Goal: Transaction & Acquisition: Purchase product/service

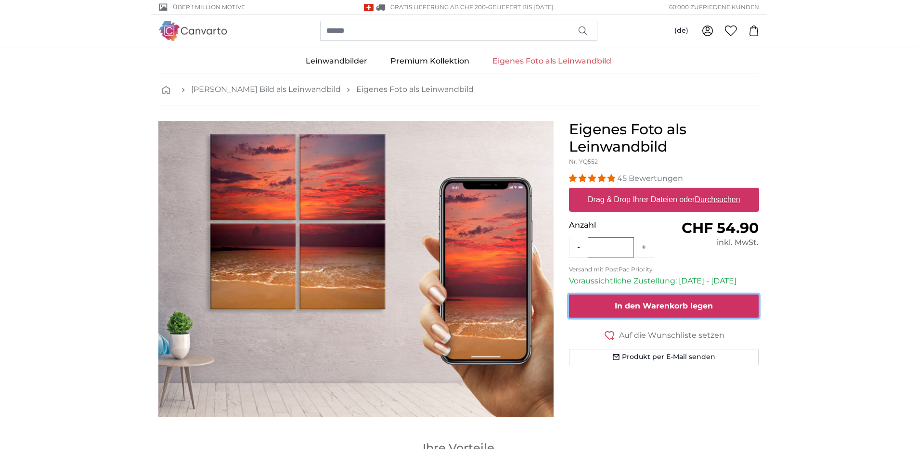
click at [624, 308] on span "In den Warenkorb legen" at bounding box center [664, 305] width 98 height 9
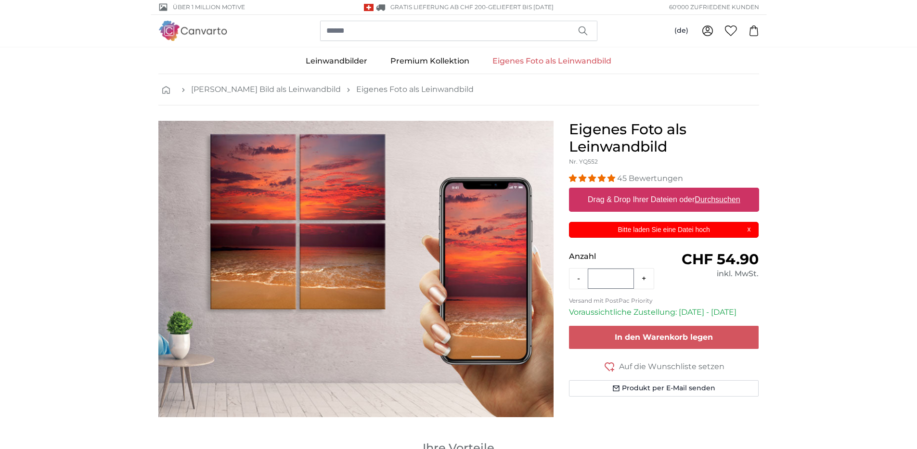
click at [637, 196] on label "Drag & Drop Ihrer Dateien oder Durchsuchen" at bounding box center [664, 199] width 160 height 19
click at [637, 191] on input "Drag & Drop Ihrer Dateien oder Durchsuchen" at bounding box center [664, 189] width 190 height 3
type input "**********"
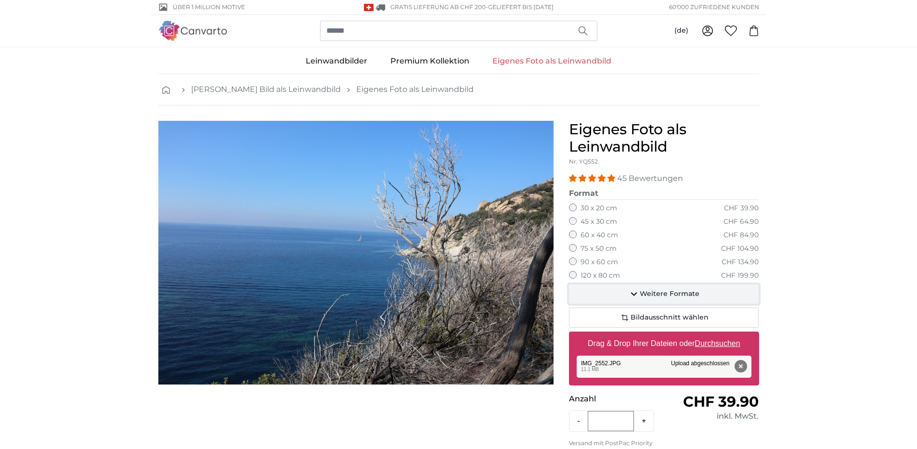
click at [640, 293] on icon "button" at bounding box center [634, 294] width 12 height 12
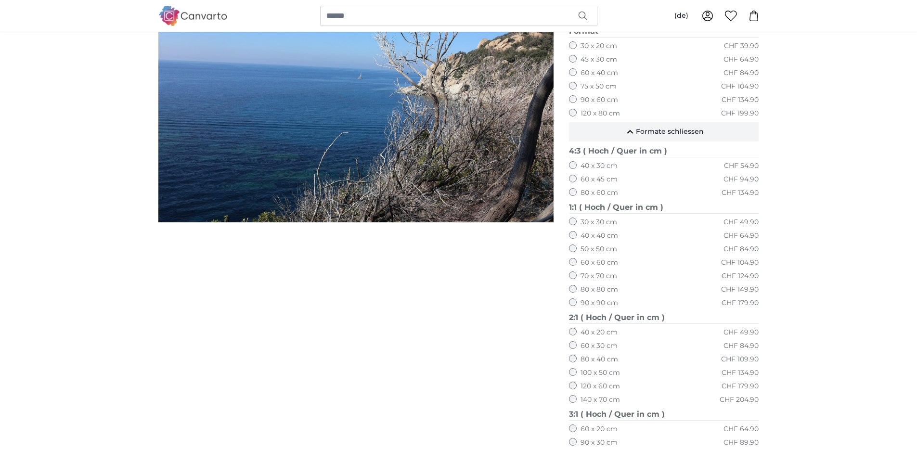
scroll to position [241, 0]
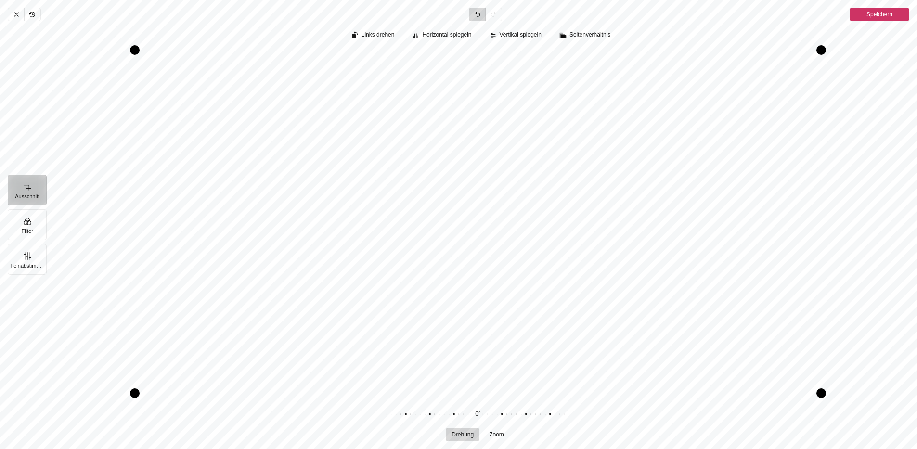
click at [471, 12] on span "Zurücknehmen" at bounding box center [477, 14] width 16 height 13
click at [15, 17] on icon "Pintura" at bounding box center [17, 15] width 8 height 8
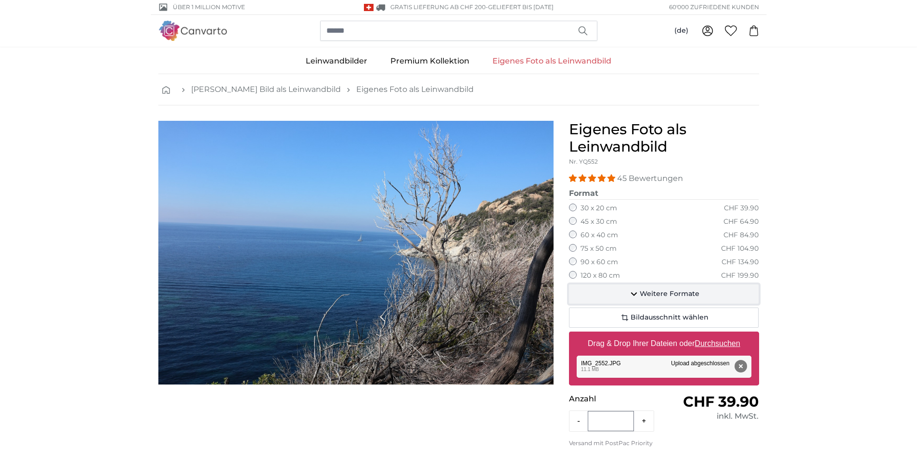
click at [630, 292] on icon "button" at bounding box center [634, 294] width 12 height 12
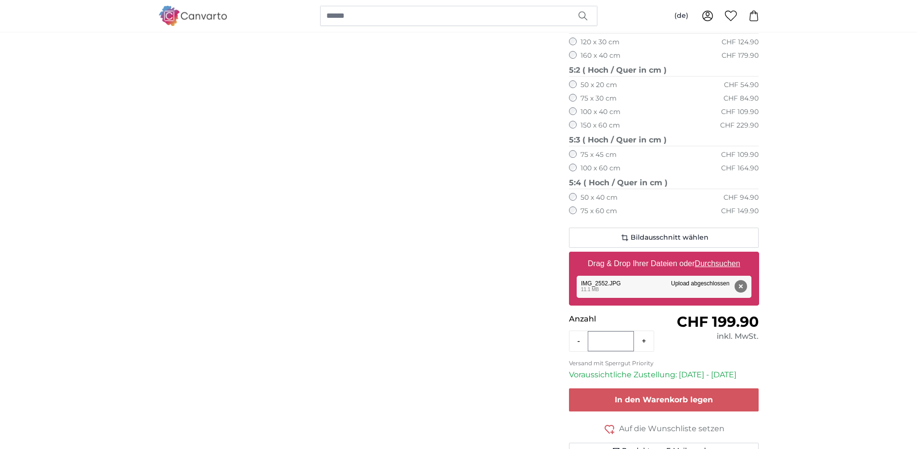
scroll to position [642, 0]
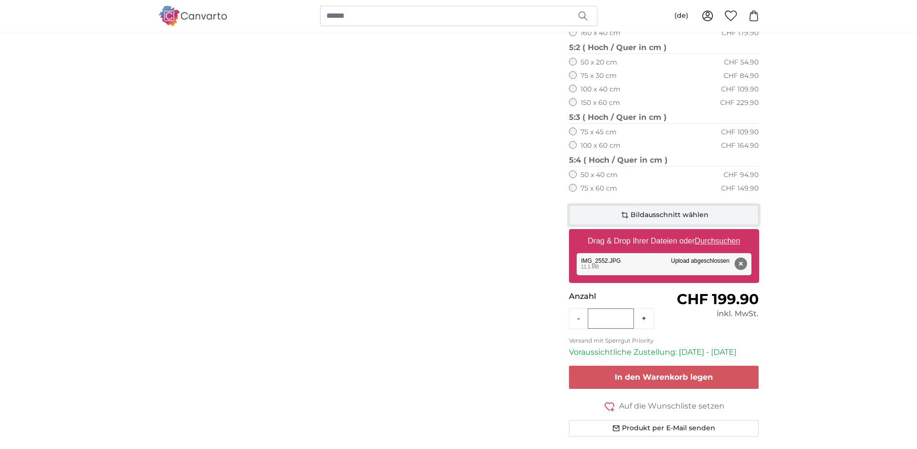
click at [626, 217] on icon "button" at bounding box center [625, 215] width 7 height 7
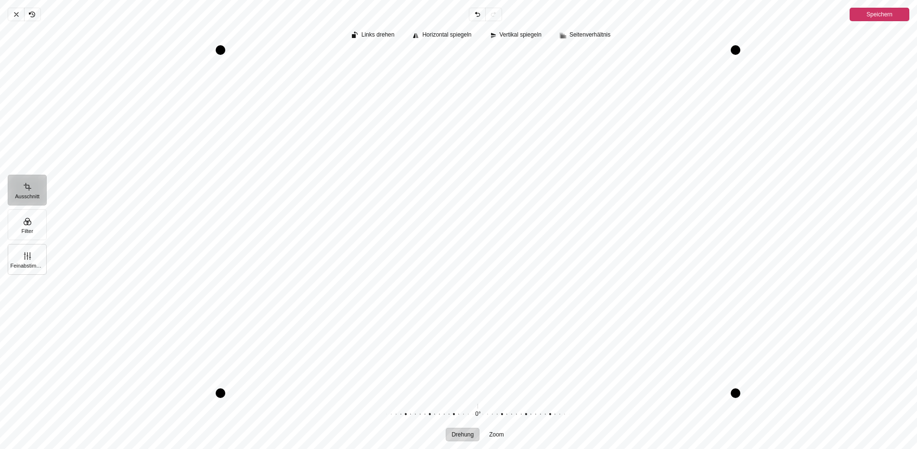
click at [26, 255] on button "Feinabstimmung" at bounding box center [27, 259] width 39 height 31
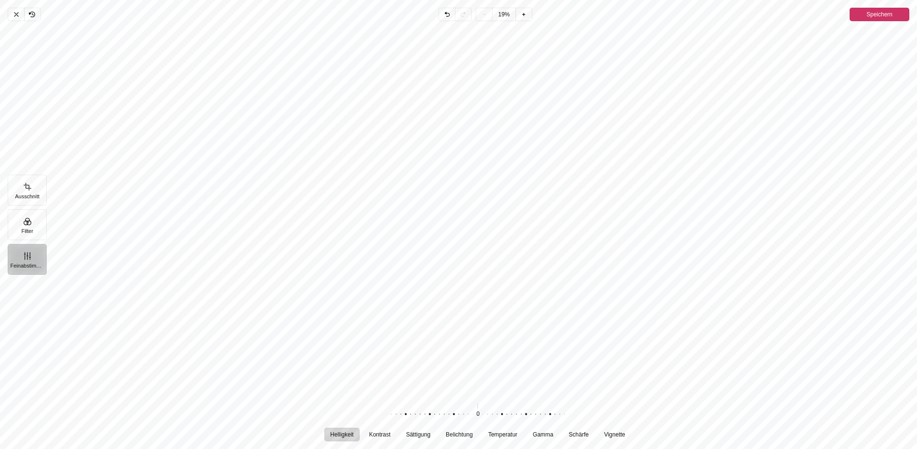
drag, startPoint x: 281, startPoint y: 184, endPoint x: 312, endPoint y: 234, distance: 58.4
click at [312, 234] on div "Pintura" at bounding box center [481, 211] width 871 height 372
click at [19, 222] on button "Filter" at bounding box center [27, 224] width 39 height 31
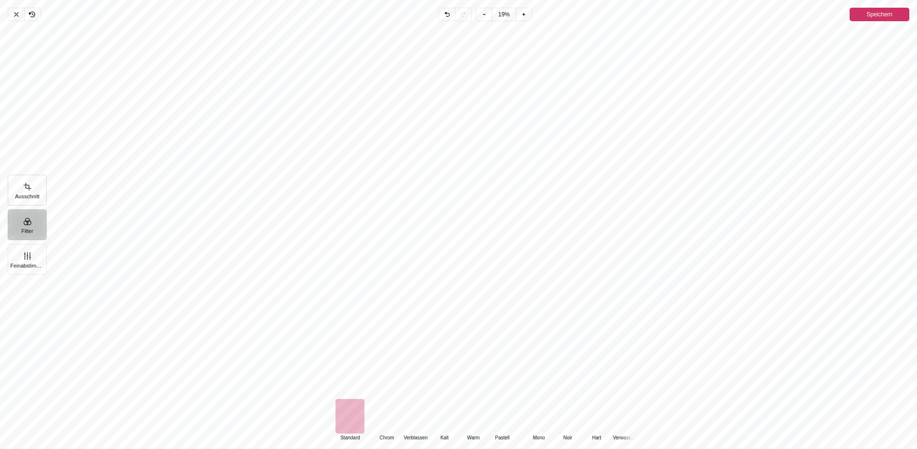
click at [35, 182] on button "Ausschnitt" at bounding box center [27, 190] width 39 height 31
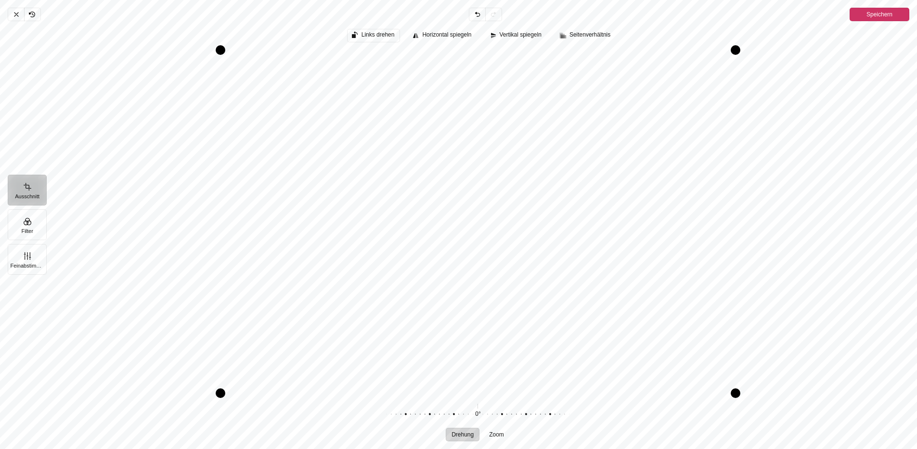
click at [375, 35] on span "Links drehen" at bounding box center [378, 35] width 33 height 6
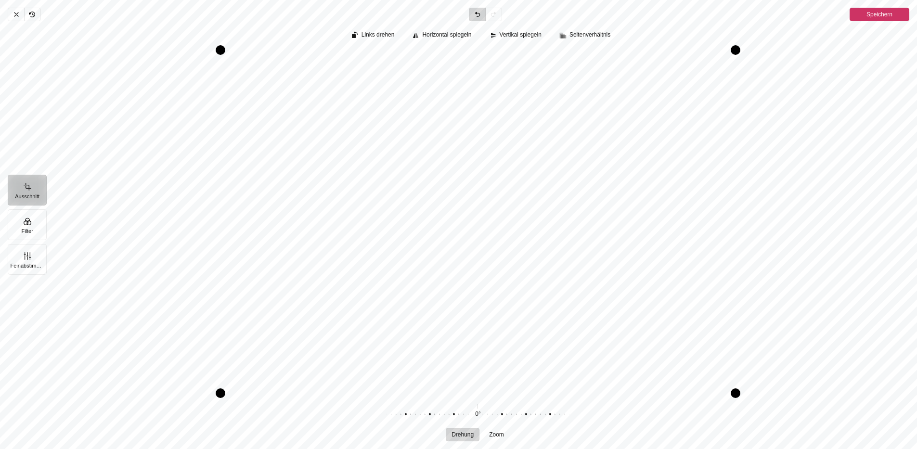
click at [474, 14] on icon "Pintura" at bounding box center [478, 15] width 8 height 8
click at [479, 11] on icon "Pintura" at bounding box center [478, 15] width 8 height 8
click at [14, 13] on icon "Pintura" at bounding box center [17, 15] width 8 height 8
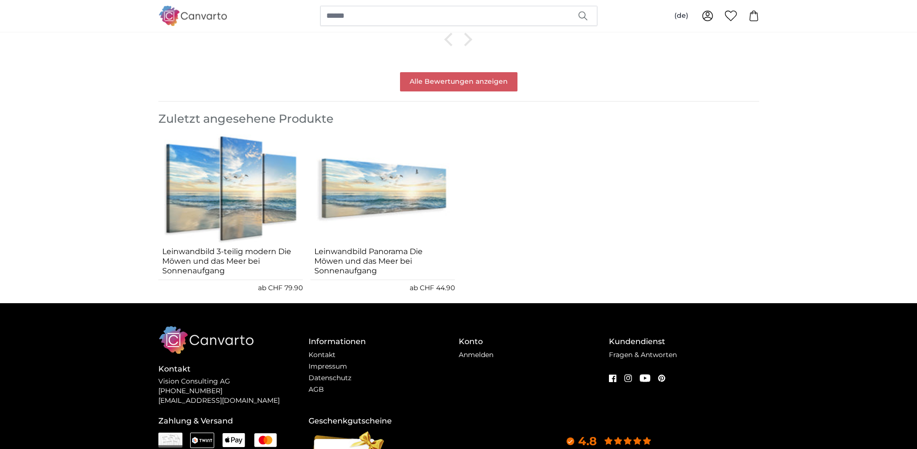
scroll to position [1846, 0]
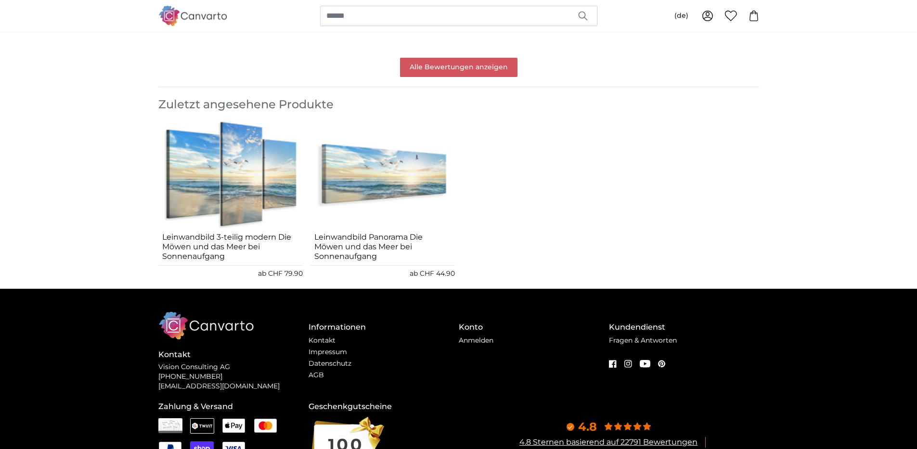
click at [291, 177] on img "1 of 2" at bounding box center [230, 174] width 144 height 109
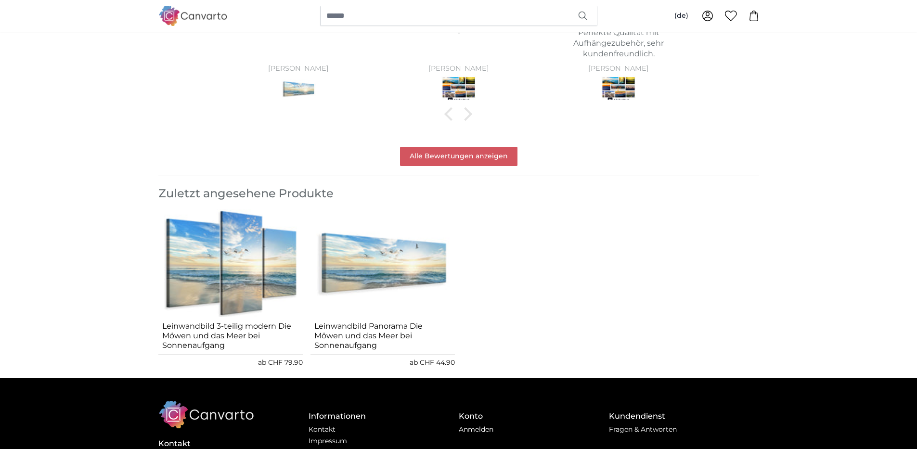
scroll to position [954, 0]
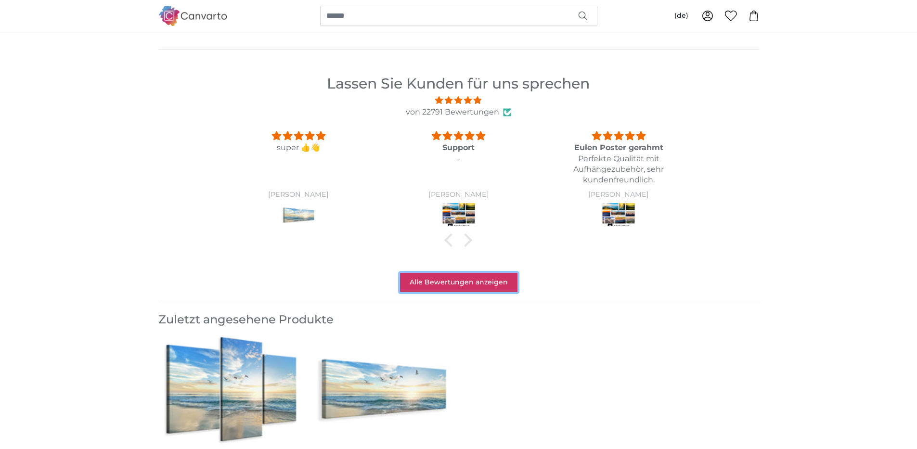
click at [433, 284] on link "Alle Bewertungen anzeigen" at bounding box center [459, 282] width 118 height 19
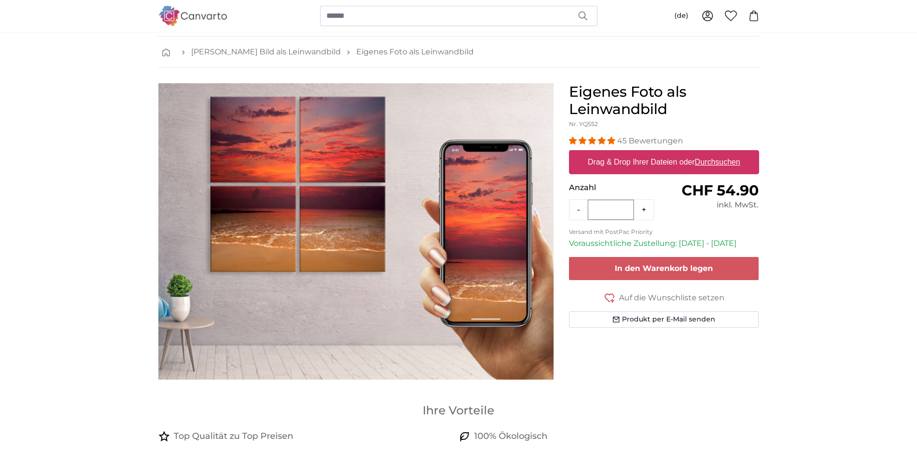
scroll to position [0, 0]
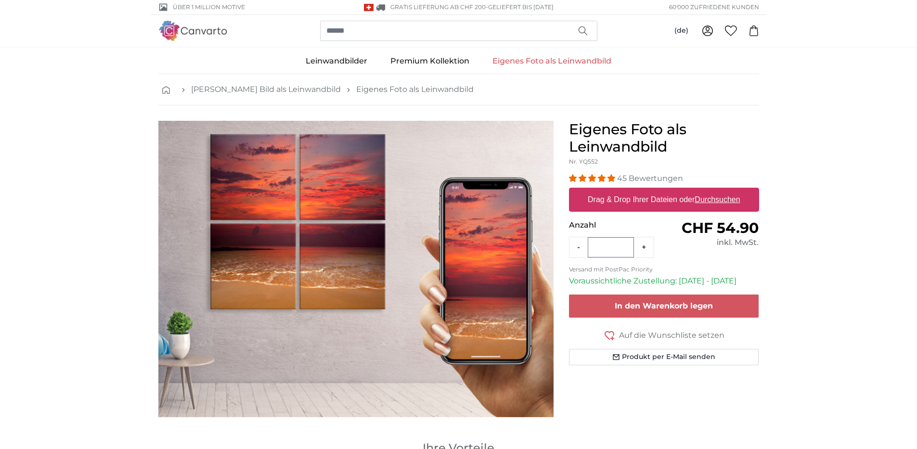
click at [323, 205] on img "1 of 1" at bounding box center [355, 269] width 395 height 297
drag, startPoint x: 712, startPoint y: 201, endPoint x: 687, endPoint y: 194, distance: 26.2
click at [687, 194] on label "Drag & Drop Ihrer Dateien oder Durchsuchen" at bounding box center [664, 199] width 160 height 19
click at [687, 191] on input "Drag & Drop Ihrer Dateien oder Durchsuchen" at bounding box center [664, 189] width 190 height 3
type input "**********"
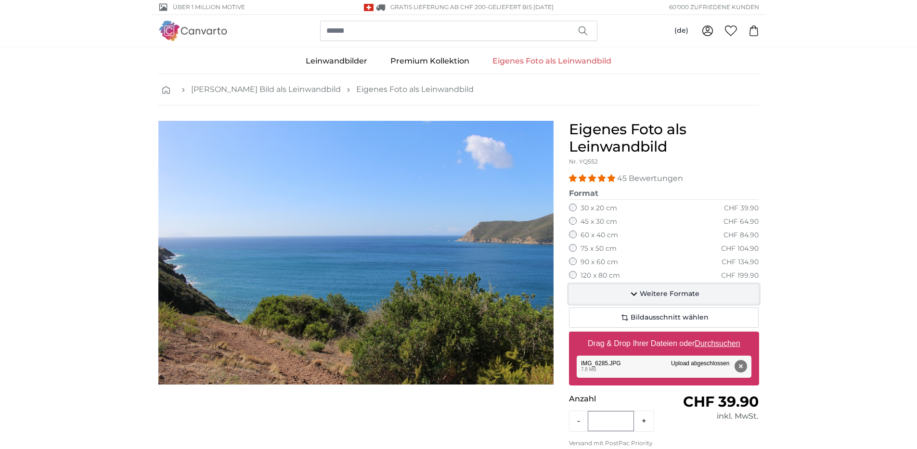
click at [635, 294] on icon "button" at bounding box center [634, 294] width 12 height 12
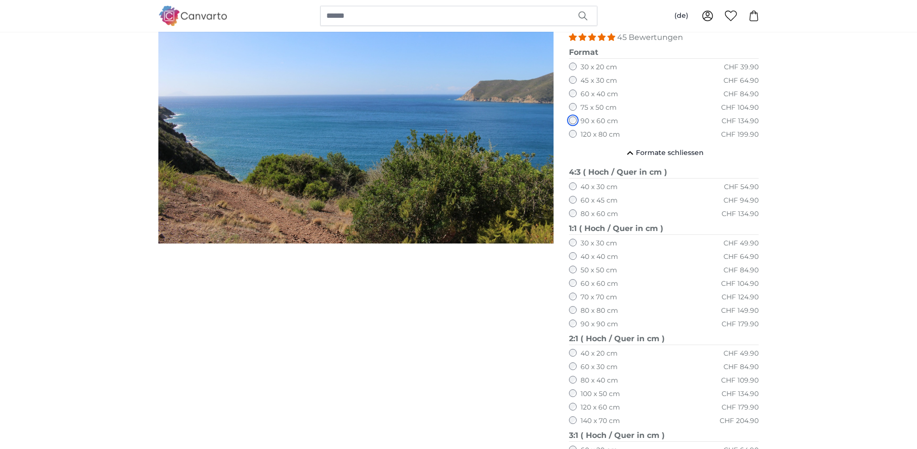
scroll to position [160, 0]
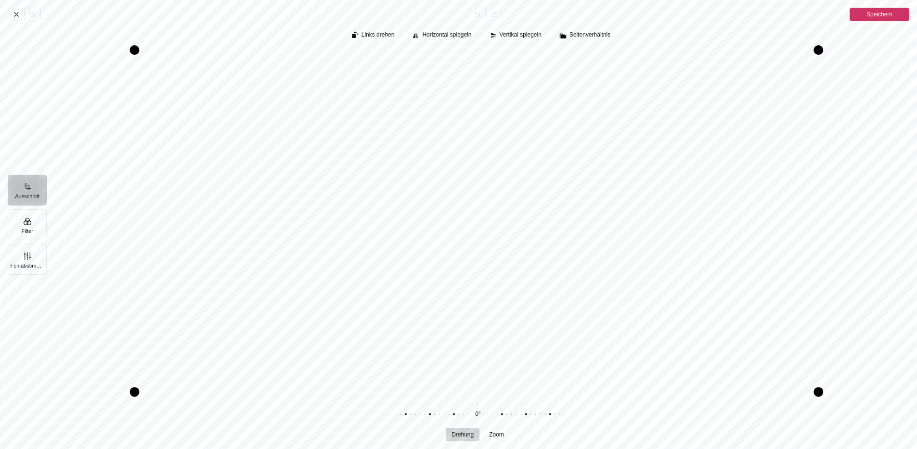
click at [815, 394] on div "Pintura" at bounding box center [819, 392] width 10 height 10
drag, startPoint x: 596, startPoint y: 248, endPoint x: 618, endPoint y: 221, distance: 34.2
click at [618, 221] on div "Pintura" at bounding box center [477, 221] width 863 height 343
click at [292, 439] on div "Drehung Zoom 0° Zurücksetzen" at bounding box center [477, 421] width 863 height 40
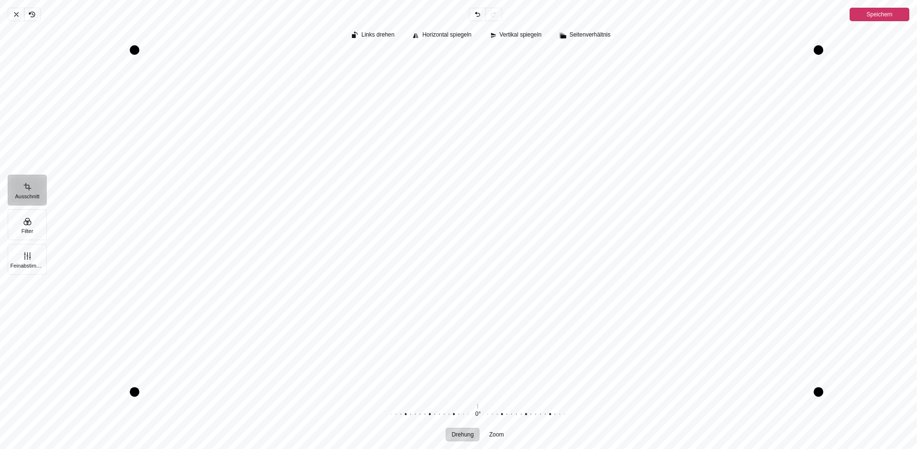
click at [301, 446] on div "Links drehen Horizontal spiegeln Vertikal spiegeln Seitenverhältnis Drehung Zoo…" at bounding box center [481, 235] width 871 height 428
click at [674, 12] on div "Abbrechen Rückgängig Zurücknehmen Erneut durchführen Speichern Ausschnitt Filte…" at bounding box center [458, 224] width 917 height 449
click at [852, 49] on div "Pintura" at bounding box center [481, 221] width 871 height 351
click at [15, 12] on icon "Pintura" at bounding box center [17, 15] width 8 height 8
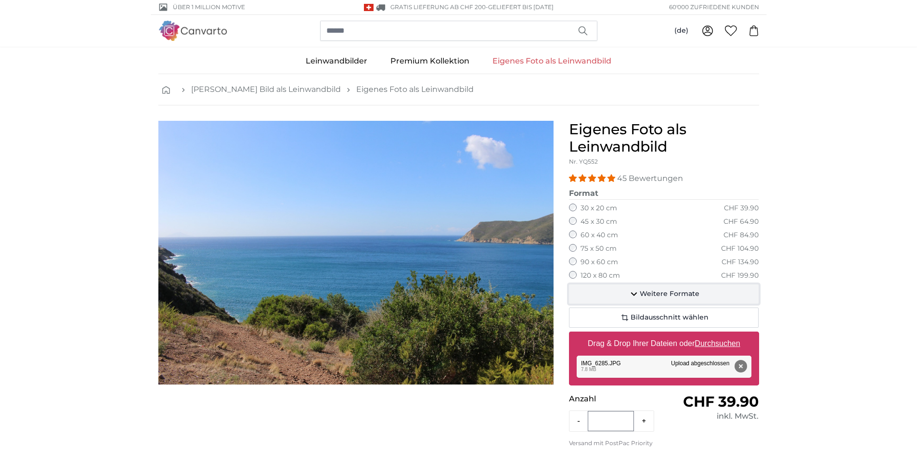
click at [639, 296] on icon "button" at bounding box center [634, 294] width 12 height 12
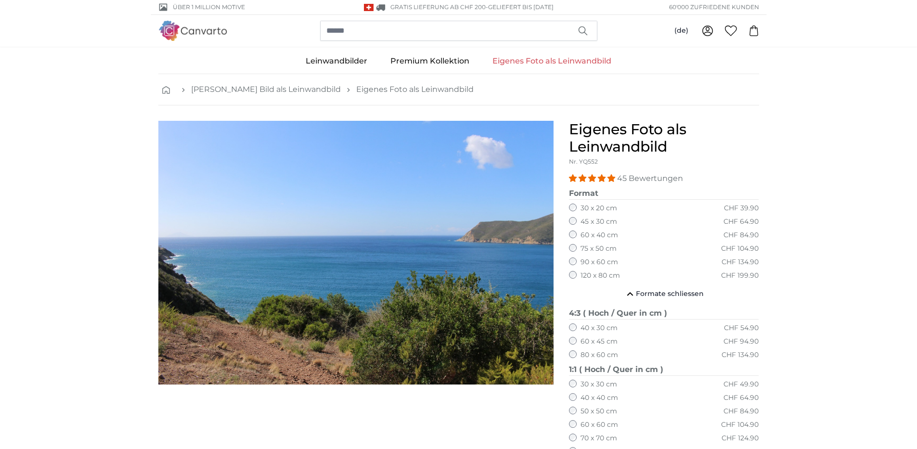
click at [588, 260] on label "90 x 60 cm" at bounding box center [600, 263] width 38 height 10
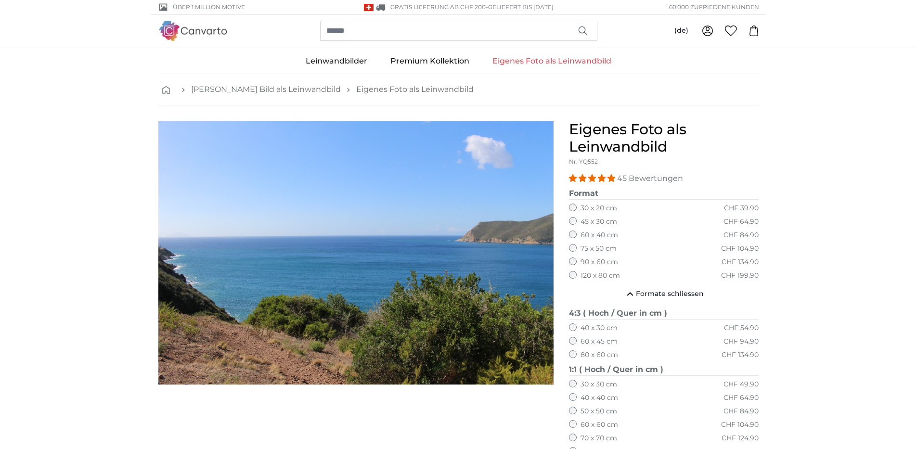
click at [474, 252] on img "1 of 1" at bounding box center [355, 253] width 395 height 264
drag, startPoint x: 360, startPoint y: 167, endPoint x: 356, endPoint y: 316, distance: 148.8
click at [350, 306] on img "1 of 1" at bounding box center [355, 253] width 395 height 264
click at [504, 267] on img "1 of 1" at bounding box center [355, 253] width 395 height 264
drag, startPoint x: 504, startPoint y: 267, endPoint x: 442, endPoint y: 250, distance: 64.5
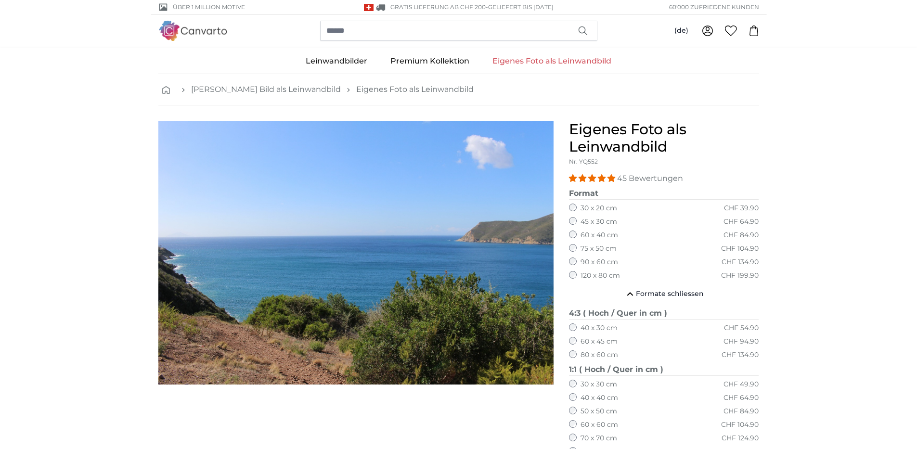
click at [442, 250] on img "1 of 1" at bounding box center [355, 253] width 395 height 264
click at [591, 261] on label "90 x 60 cm" at bounding box center [600, 263] width 38 height 10
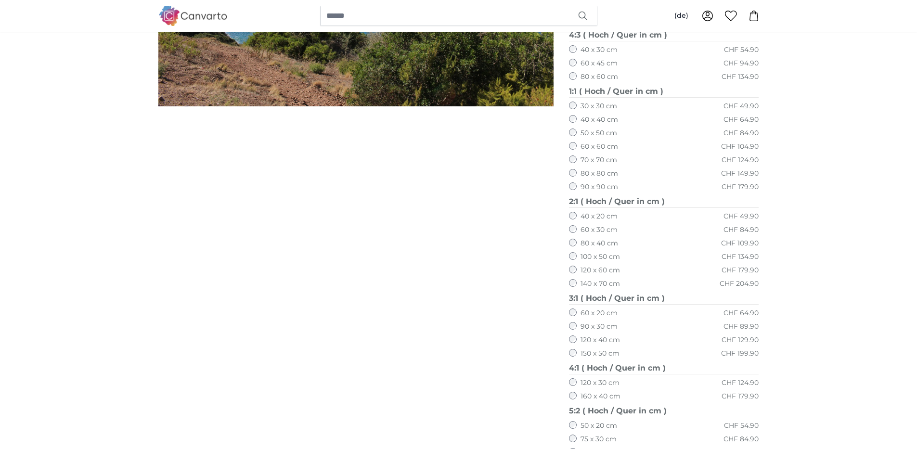
scroll to position [482, 0]
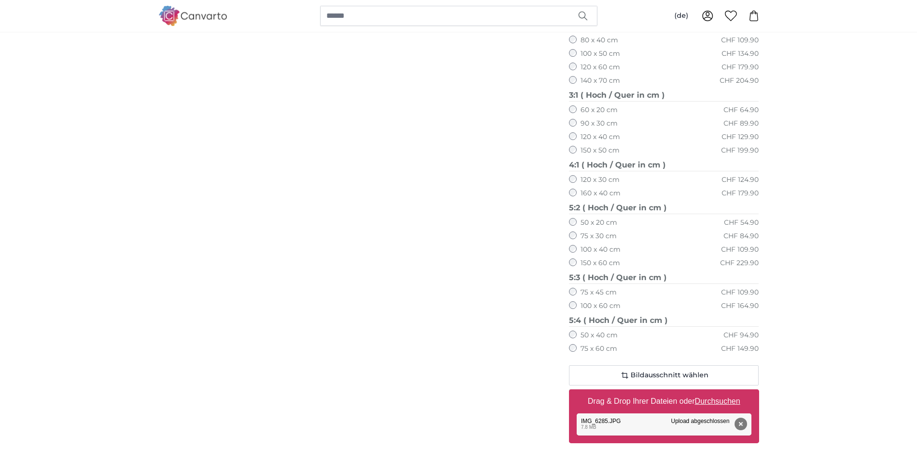
click at [621, 420] on div "Entfernen Nochmal versuchen Entfernen Hochladen Abbrechen Nochmal versuchen Ent…" at bounding box center [664, 425] width 175 height 22
click at [743, 426] on button "Entfernen" at bounding box center [740, 424] width 13 height 13
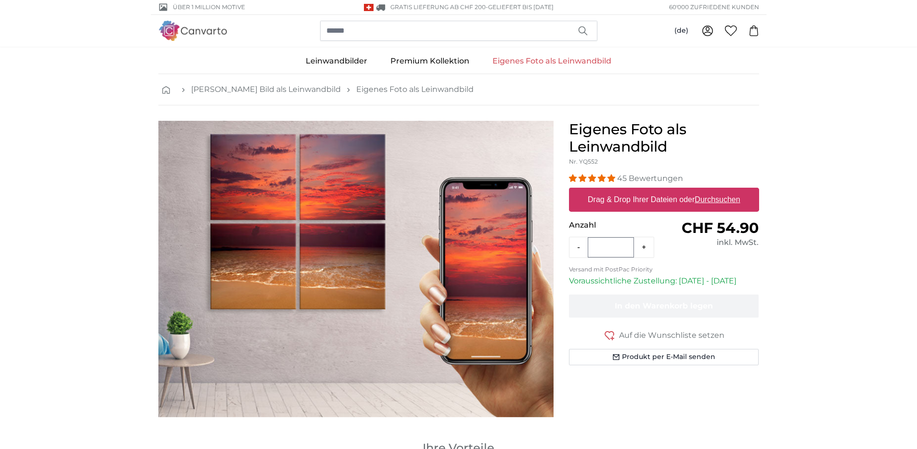
drag, startPoint x: 301, startPoint y: 196, endPoint x: 259, endPoint y: 187, distance: 43.3
click at [259, 187] on img "1 of 1" at bounding box center [355, 269] width 395 height 297
drag, startPoint x: 279, startPoint y: 219, endPoint x: 293, endPoint y: 197, distance: 26.0
click at [293, 197] on img "1 of 1" at bounding box center [355, 269] width 395 height 297
click at [222, 89] on link "[PERSON_NAME] Bild als Leinwandbild" at bounding box center [266, 90] width 150 height 12
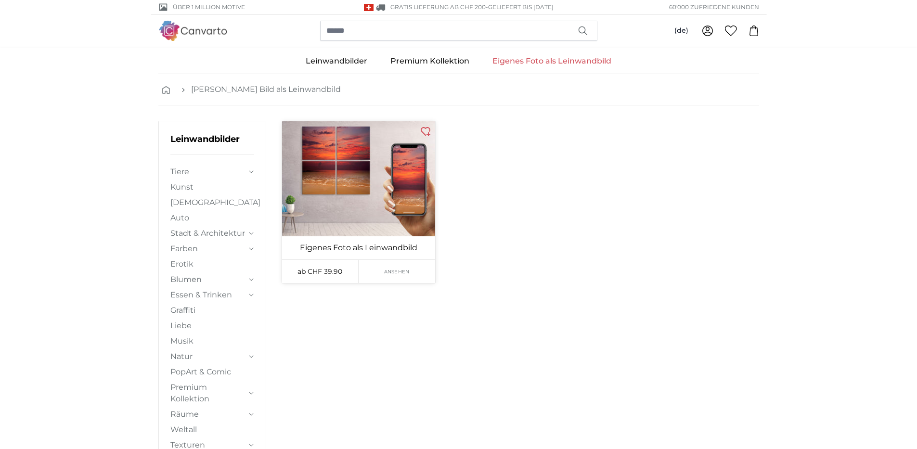
click at [390, 276] on link "Ansehen" at bounding box center [397, 271] width 77 height 23
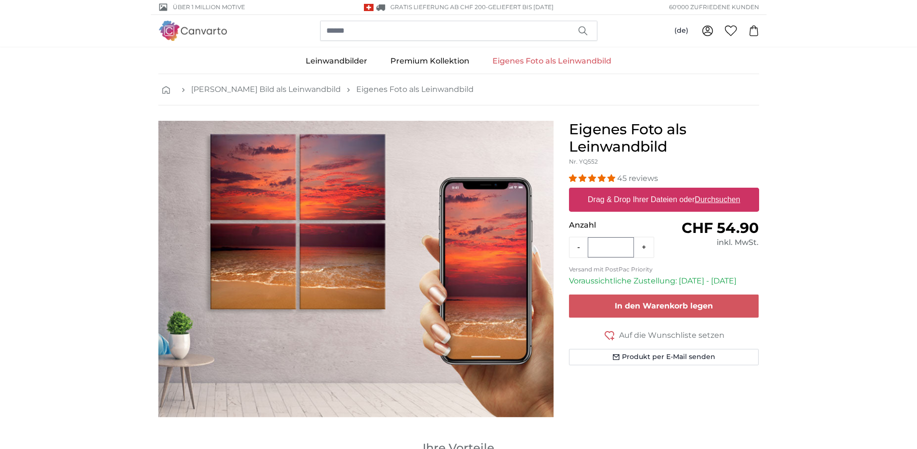
click at [732, 196] on u "Durchsuchen" at bounding box center [717, 200] width 45 height 8
click at [732, 191] on input "Drag & Drop Ihrer Dateien oder Durchsuchen" at bounding box center [664, 189] width 190 height 3
type input "**********"
